Goal: Find specific page/section: Find specific page/section

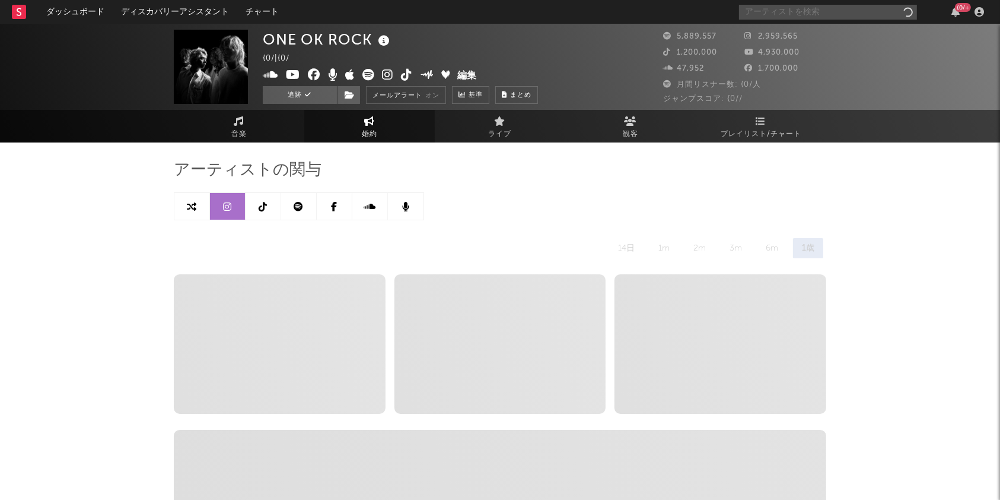
click at [765, 11] on input "text" at bounding box center [828, 12] width 178 height 15
select select "6m"
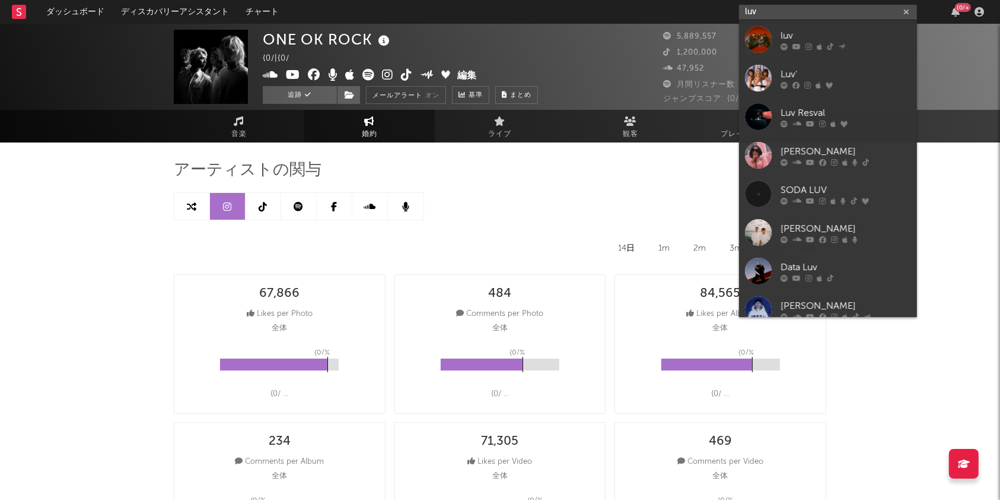
type input "luv"
click at [794, 43] on icon at bounding box center [797, 46] width 8 height 7
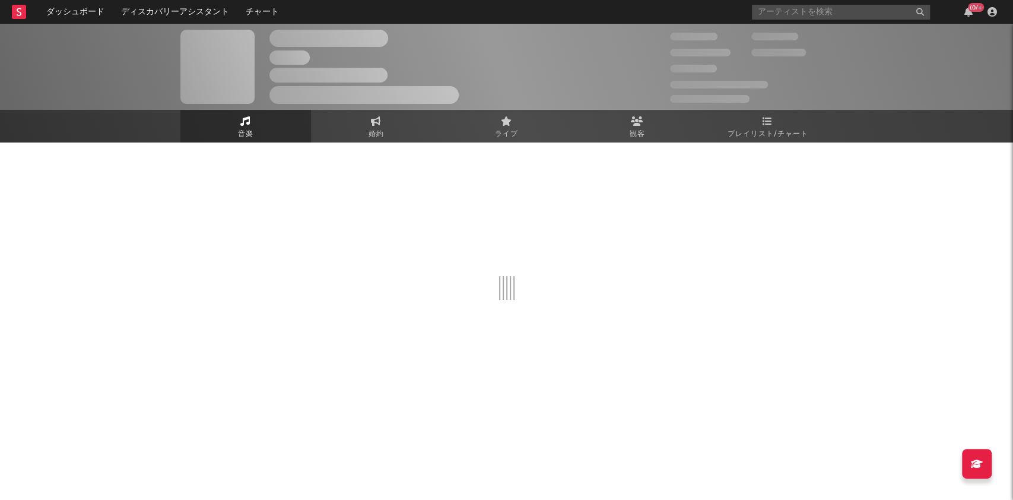
click at [765, 131] on span "プレイリスト/チャート" at bounding box center [767, 134] width 81 height 14
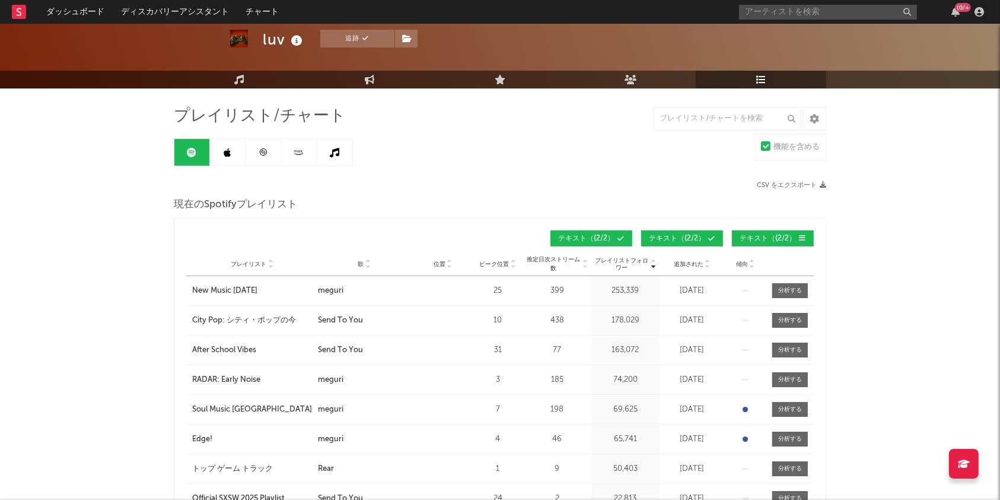
scroll to position [79, 0]
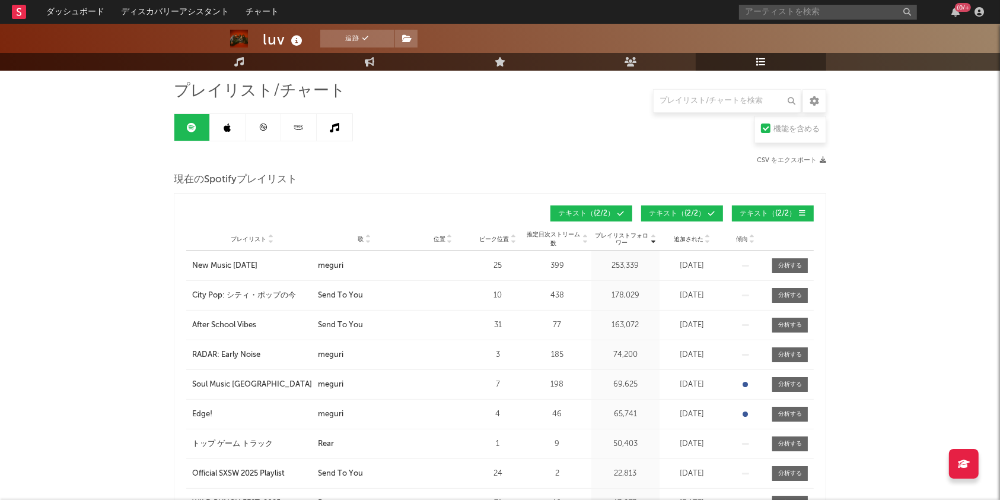
click at [368, 239] on icon at bounding box center [368, 241] width 6 height 5
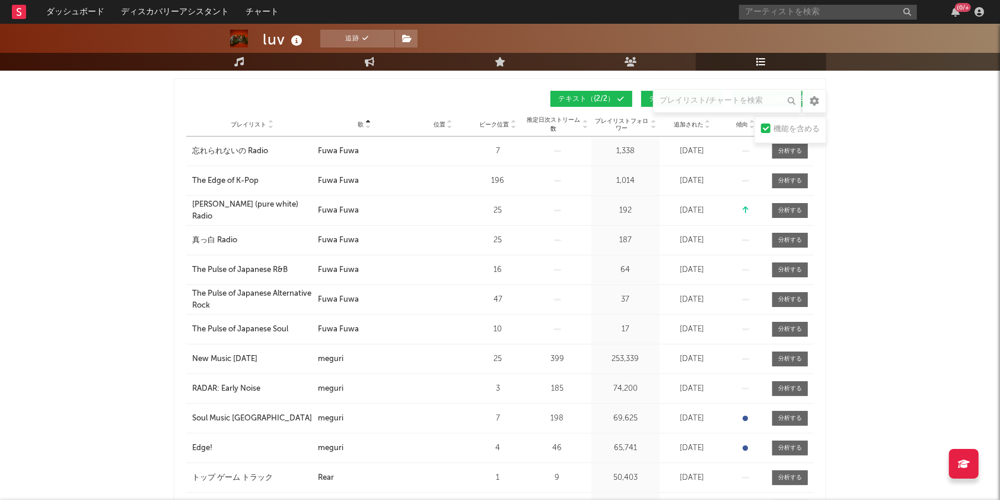
scroll to position [158, 0]
